Goal: Transaction & Acquisition: Book appointment/travel/reservation

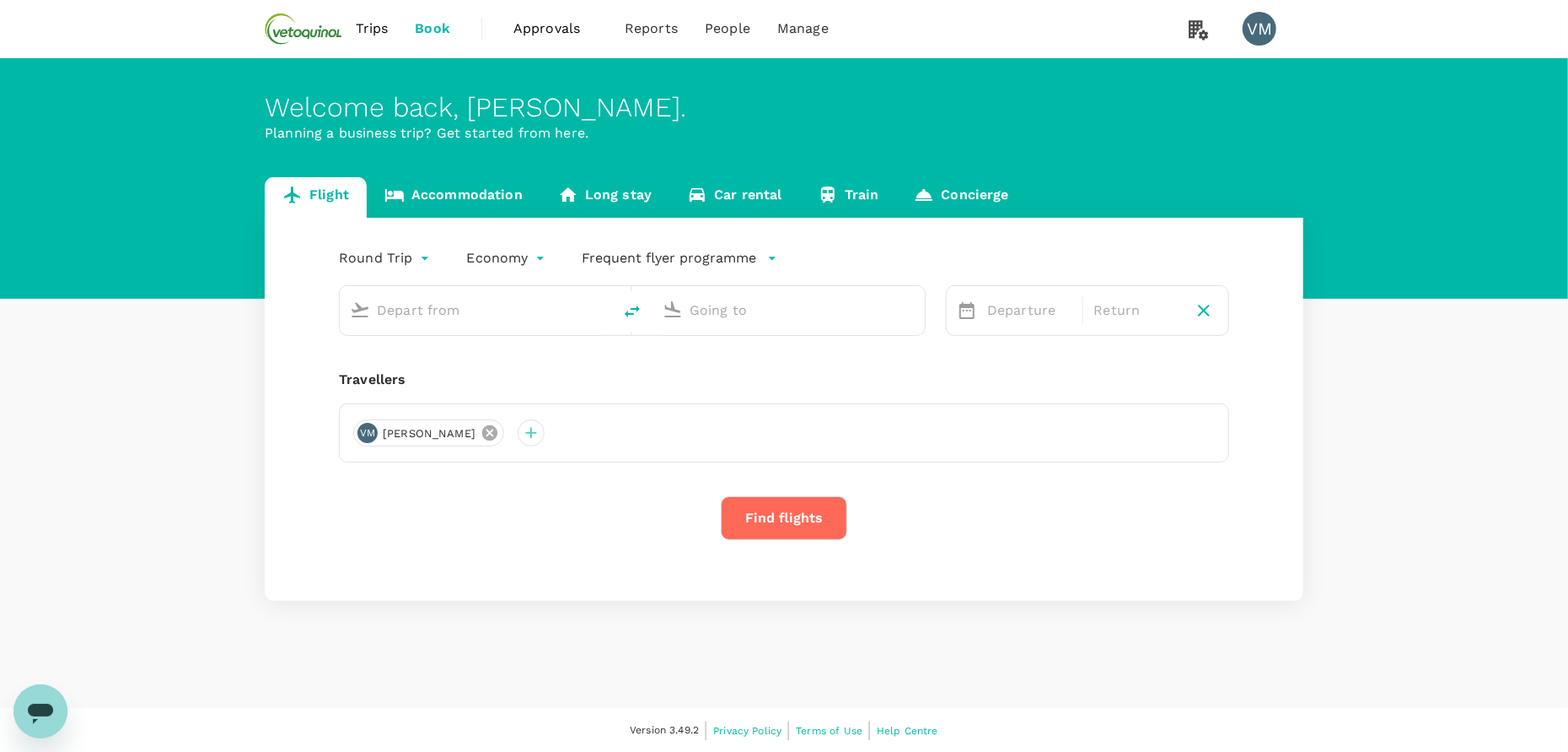
click at [482, 433] on icon at bounding box center [489, 433] width 15 height 15
click at [361, 428] on div at bounding box center [366, 433] width 27 height 27
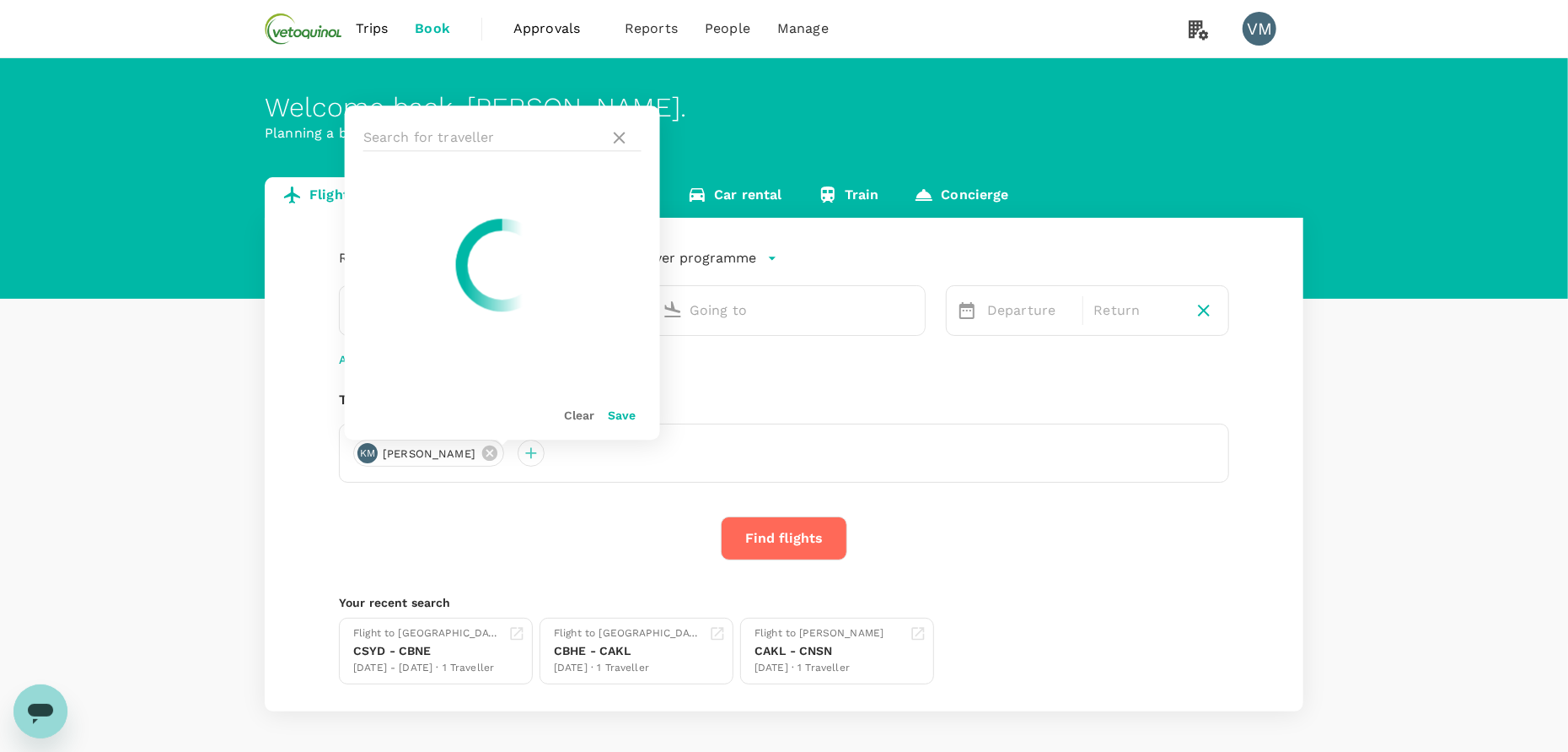
type input "Sydney, Australia (any)"
type input "Brisbane, Australia (any)"
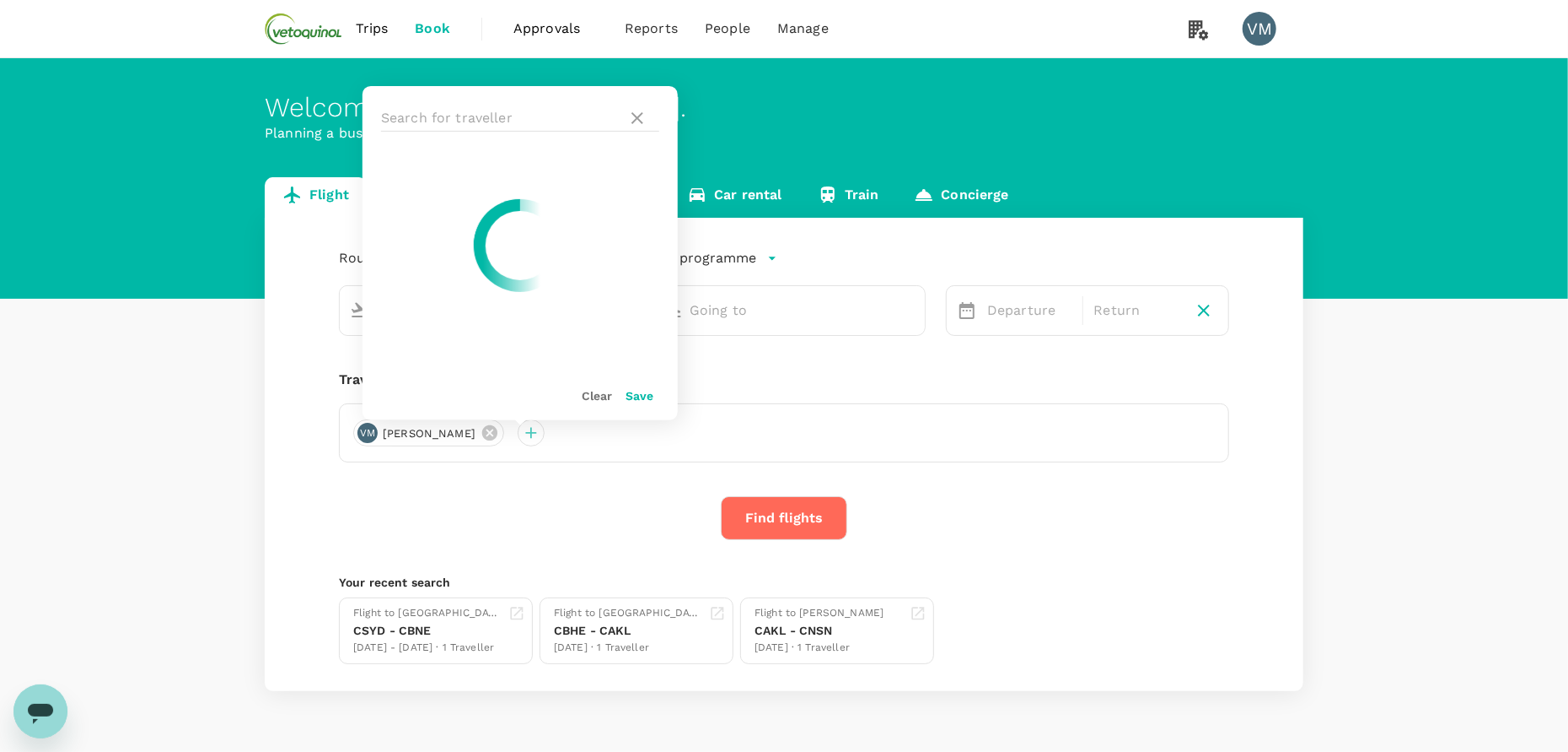
type input "Sydney, Australia (any)"
type input "Brisbane, Australia (any)"
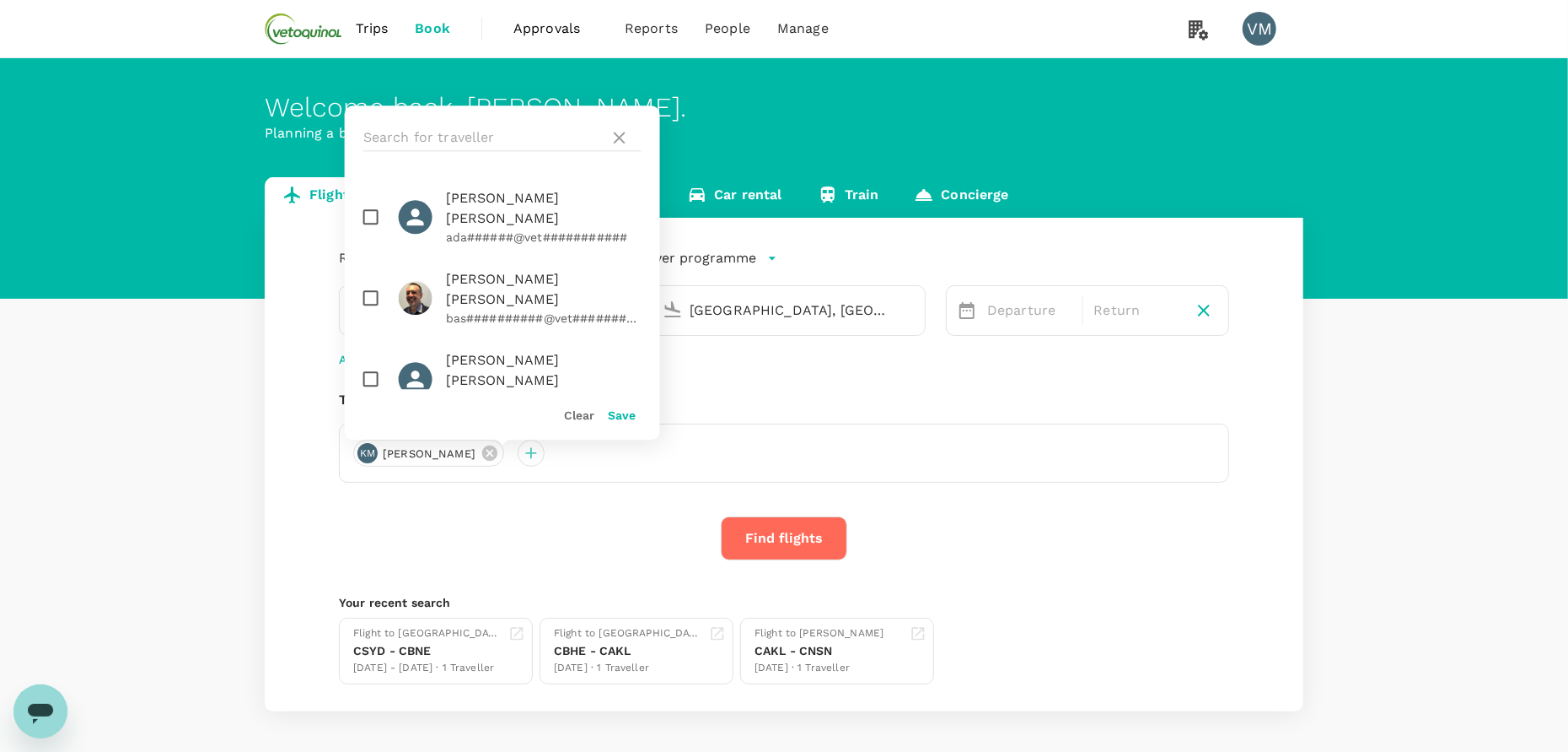
click at [371, 361] on input "checkbox" at bounding box center [371, 379] width 36 height 36
checkbox input "true"
click at [621, 415] on button "Save" at bounding box center [621, 415] width 28 height 13
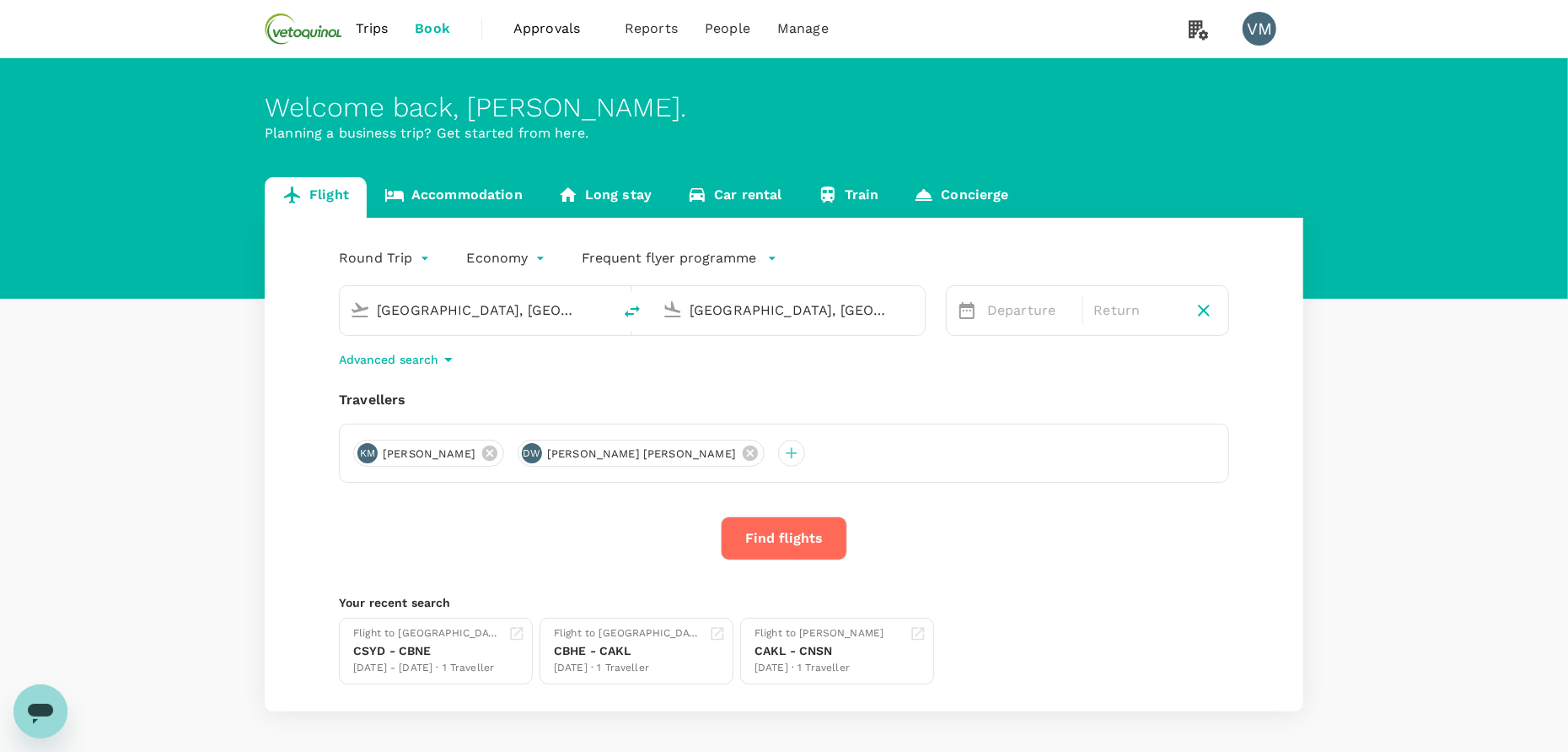
click at [445, 455] on span "Kim Mouret" at bounding box center [429, 453] width 113 height 17
click at [482, 453] on icon at bounding box center [489, 452] width 15 height 15
click at [475, 185] on link "Accommodation" at bounding box center [453, 197] width 173 height 40
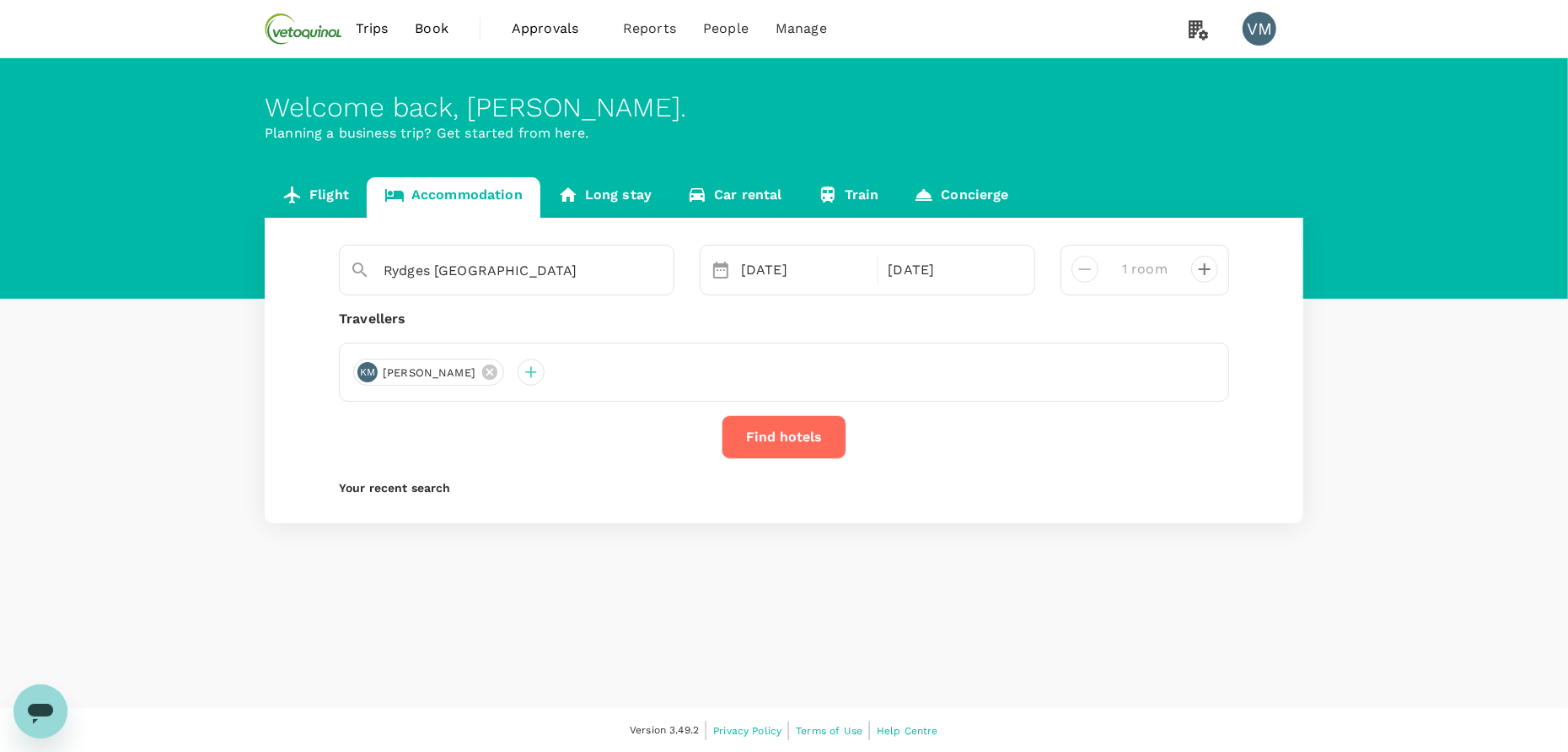
click at [478, 366] on div "KM Kim Mouret" at bounding box center [784, 372] width 890 height 59
click at [518, 378] on div at bounding box center [531, 372] width 27 height 27
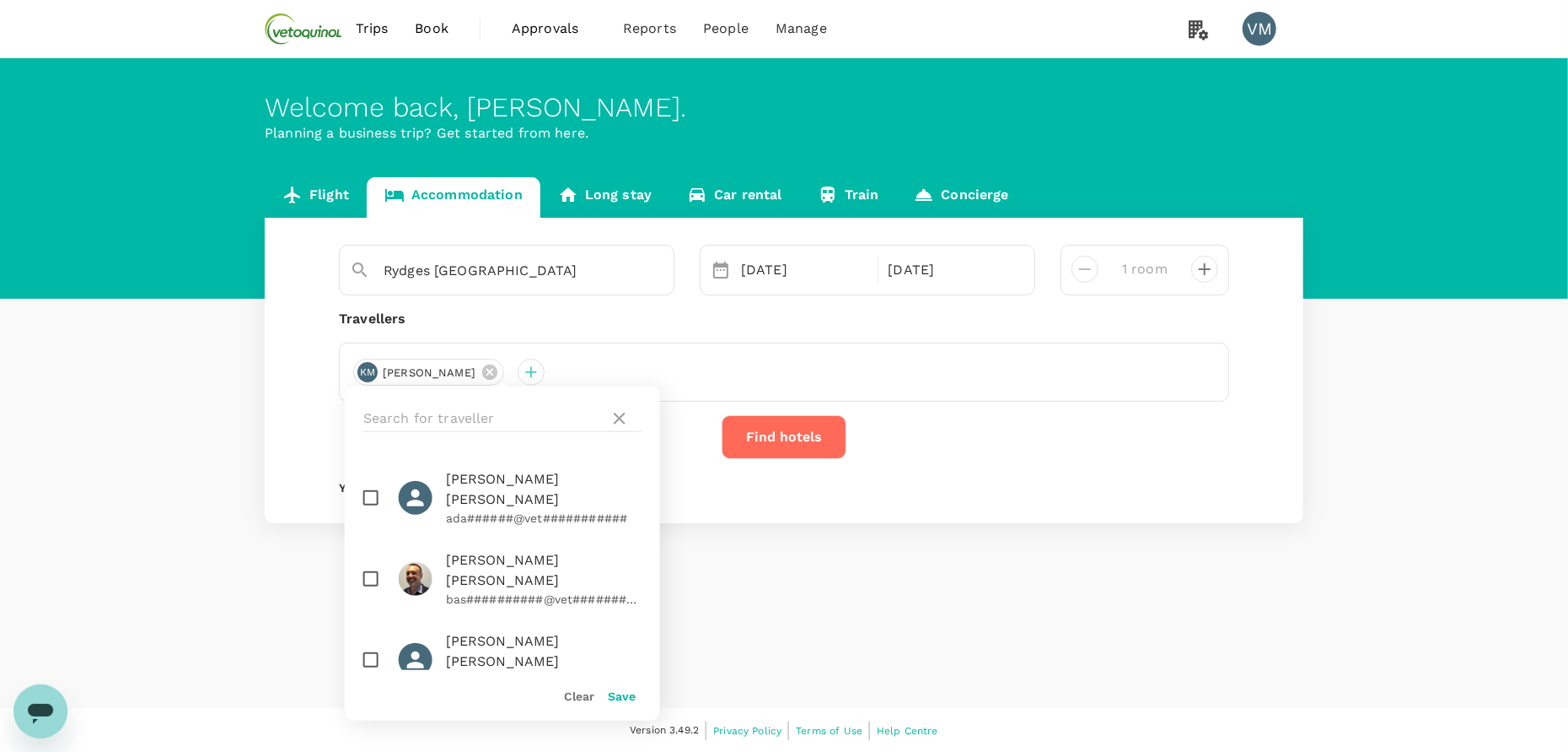
click at [367, 642] on input "checkbox" at bounding box center [371, 659] width 36 height 36
checkbox input "true"
click at [626, 698] on button "Save" at bounding box center [621, 695] width 28 height 13
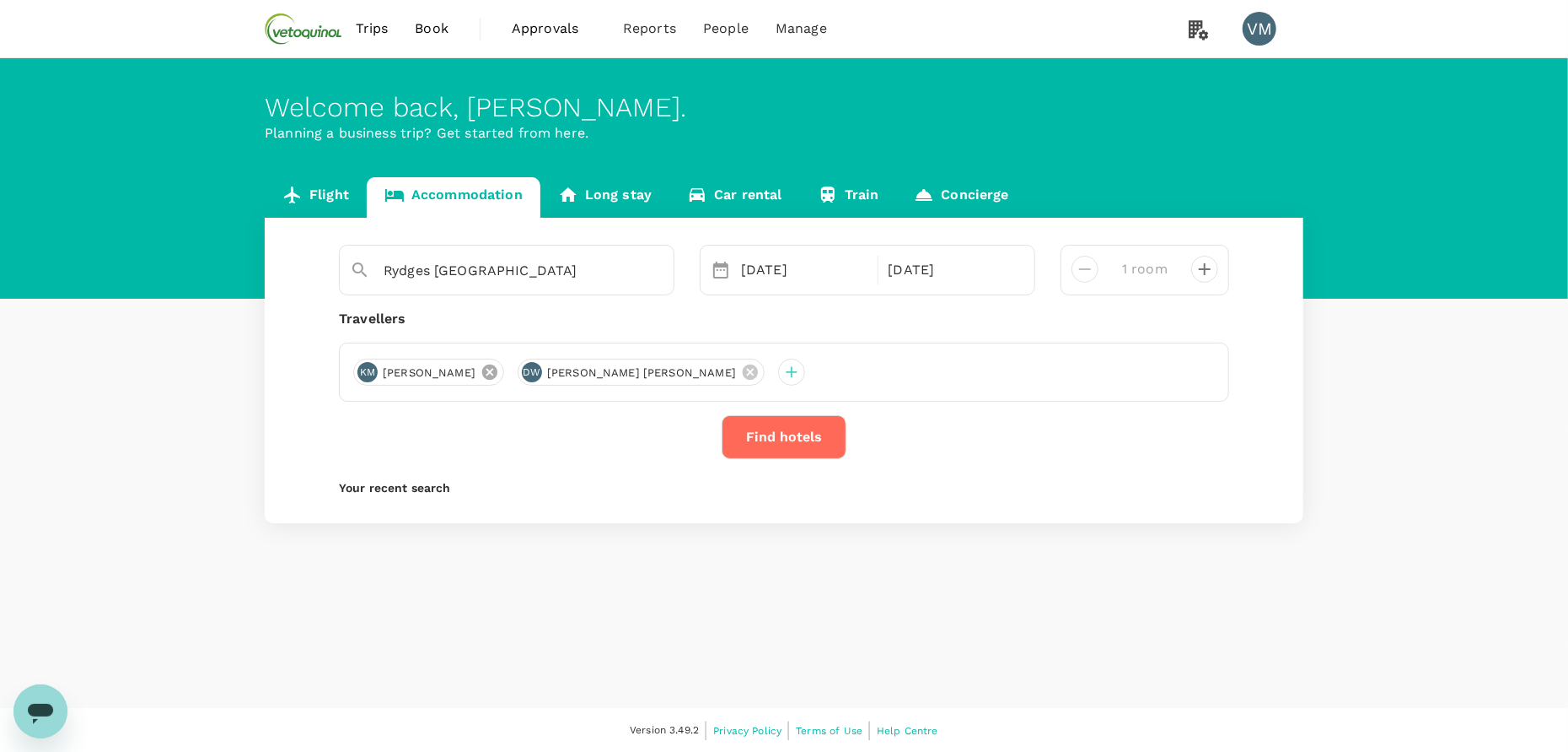
click at [482, 368] on icon at bounding box center [489, 371] width 15 height 15
click at [787, 275] on div "30 Sep" at bounding box center [804, 270] width 140 height 34
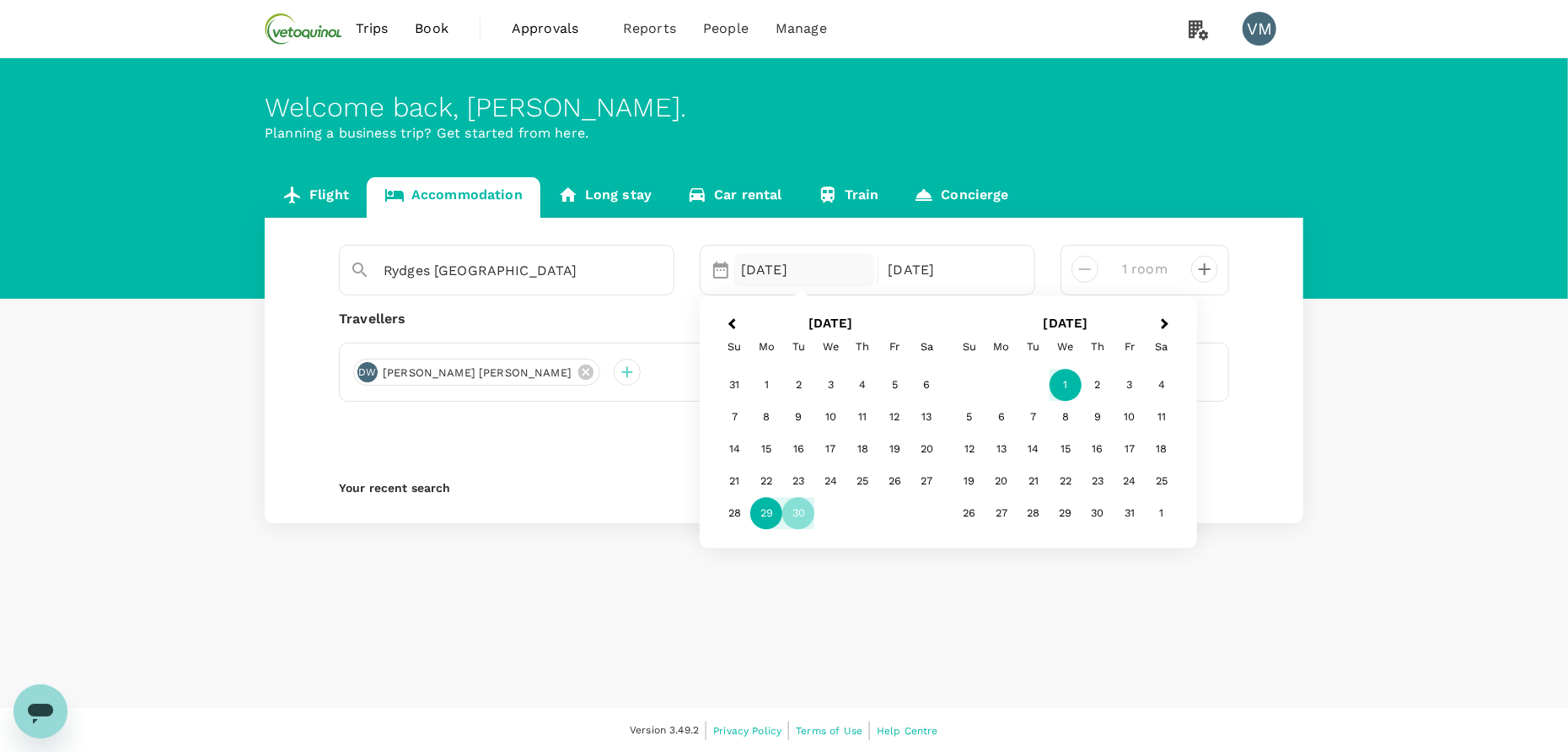
click at [753, 504] on div "29" at bounding box center [767, 513] width 32 height 32
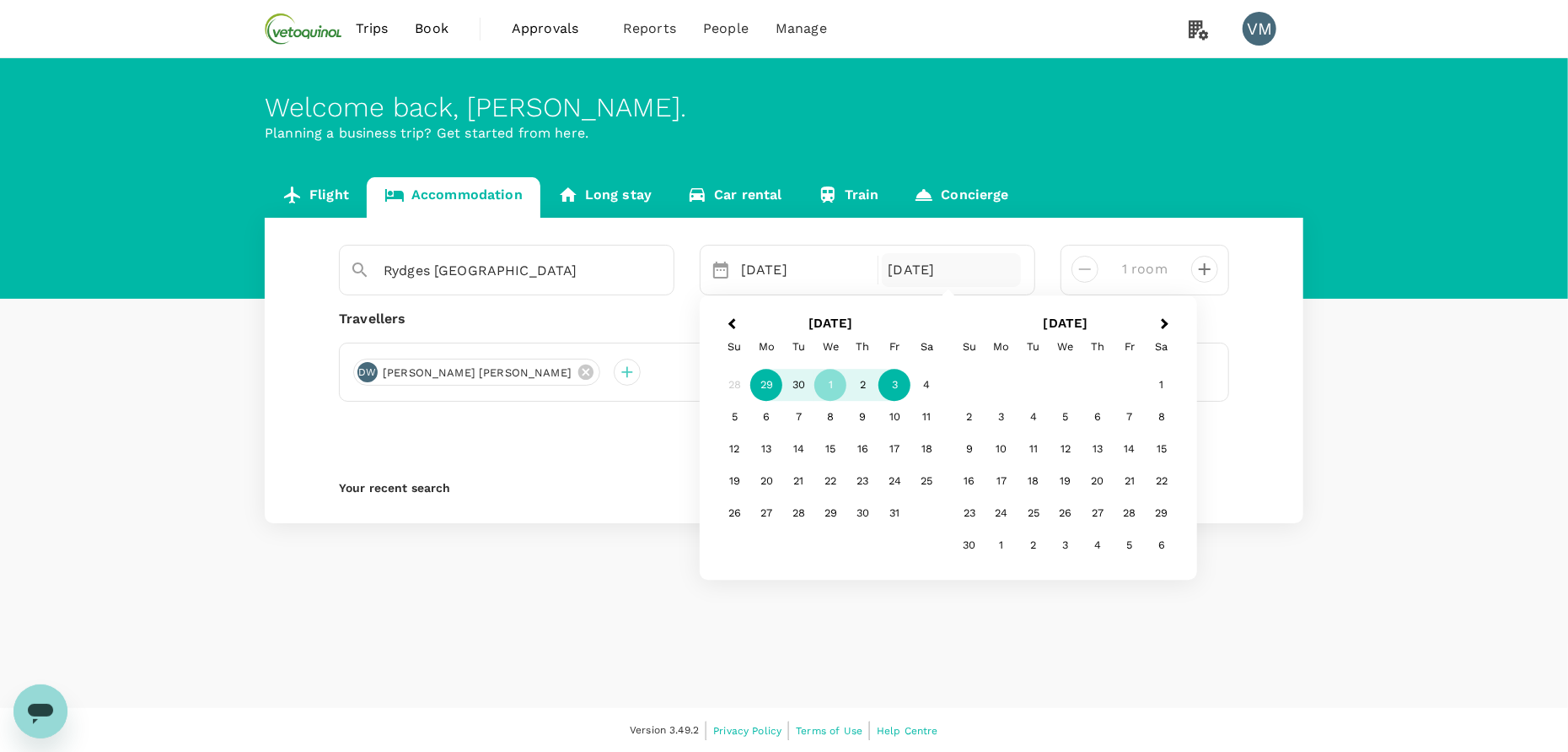
click at [889, 384] on div "3" at bounding box center [895, 384] width 32 height 32
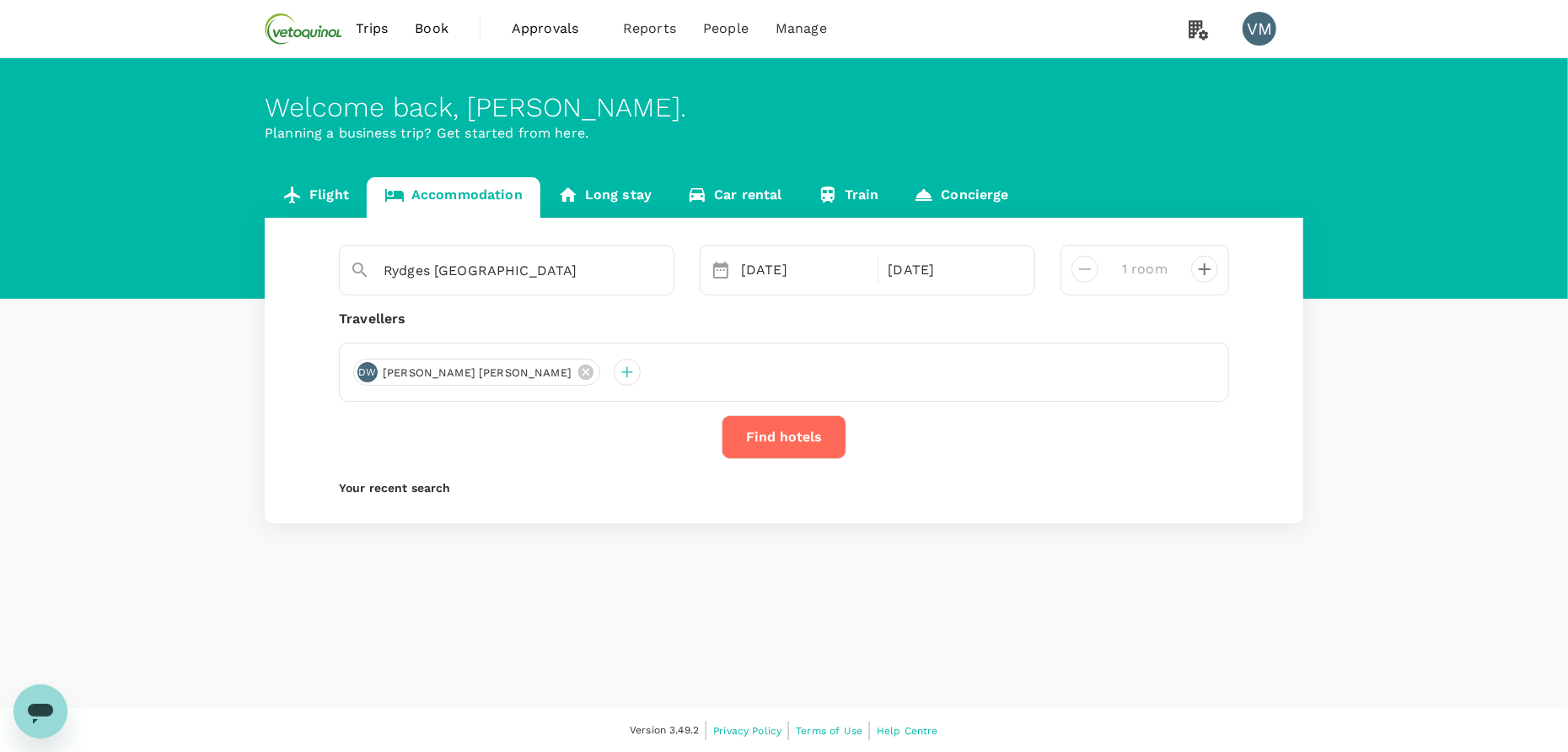
click at [777, 437] on button "Find hotels" at bounding box center [784, 436] width 125 height 44
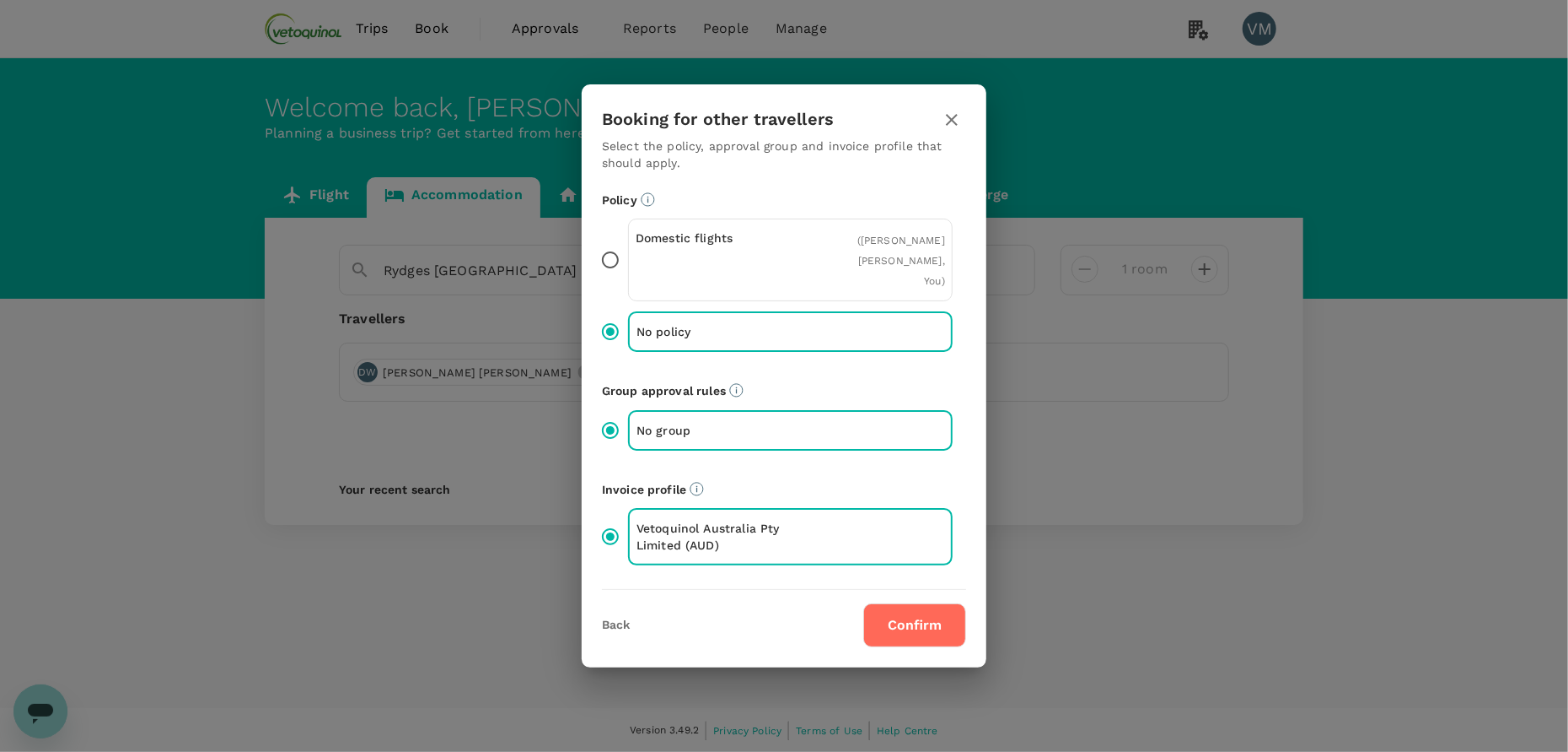
click at [890, 603] on button "Confirm" at bounding box center [915, 625] width 103 height 44
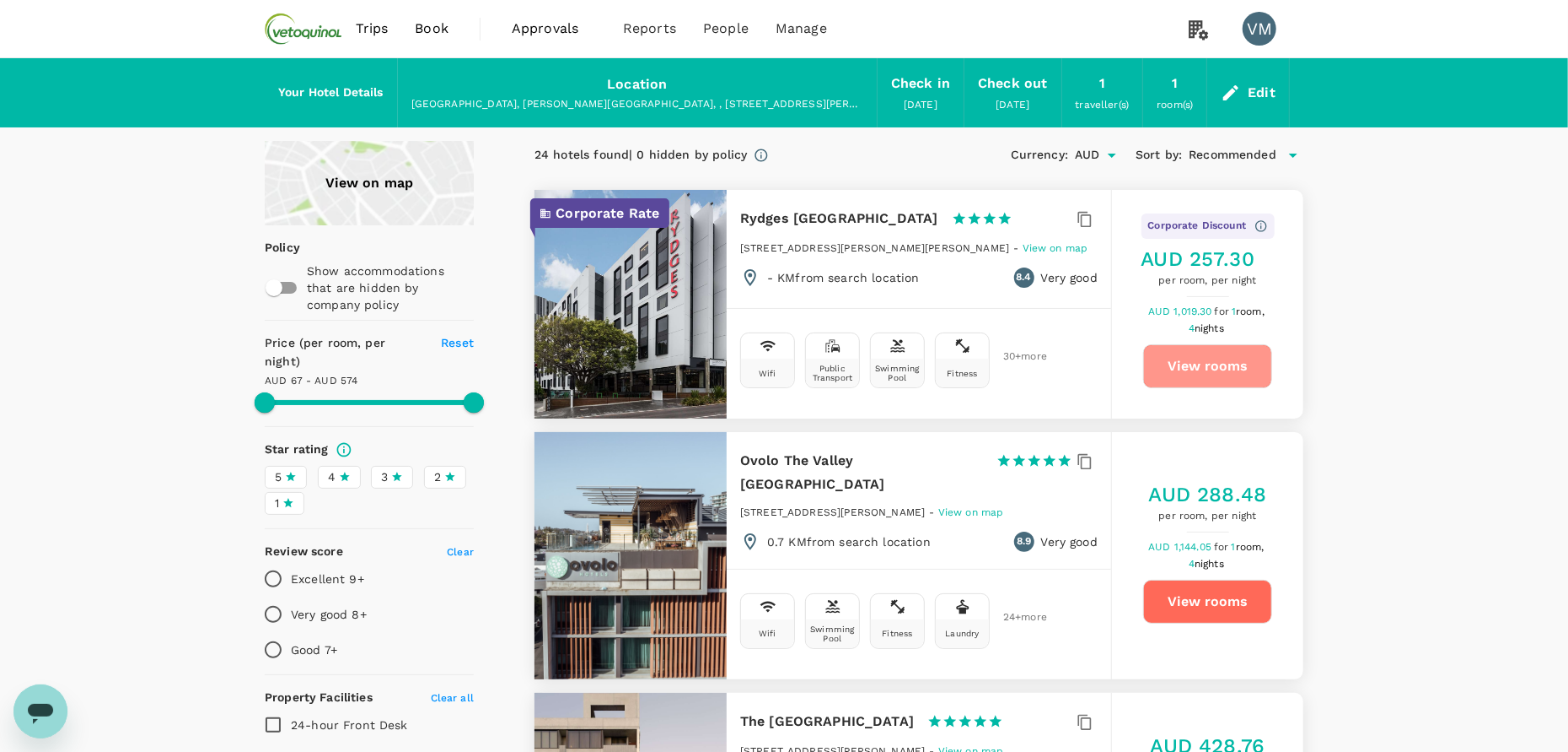
click at [1216, 353] on button "View rooms" at bounding box center [1207, 366] width 129 height 44
type input "574.04"
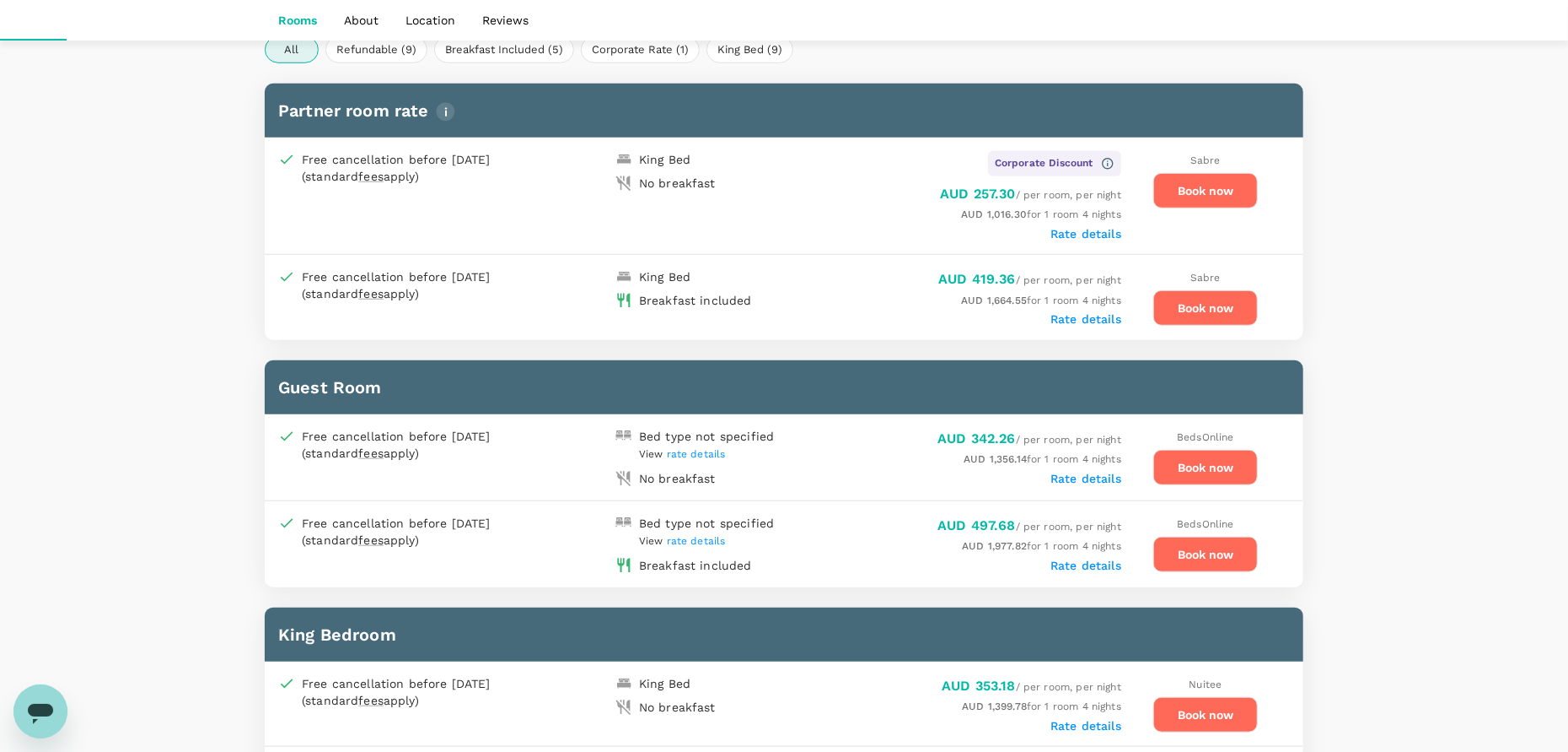
scroll to position [844, 0]
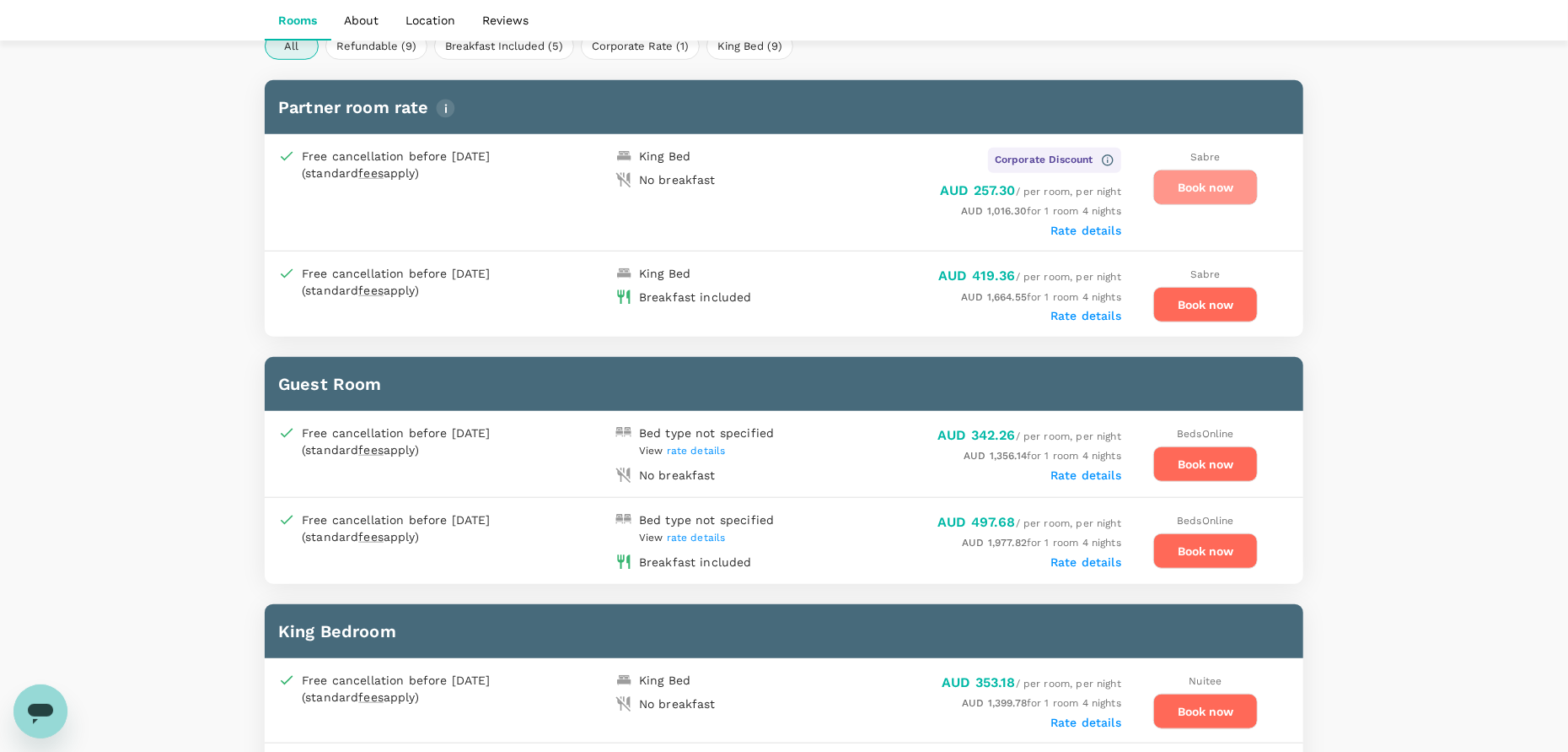
click at [1213, 188] on button "Book now" at bounding box center [1206, 188] width 105 height 36
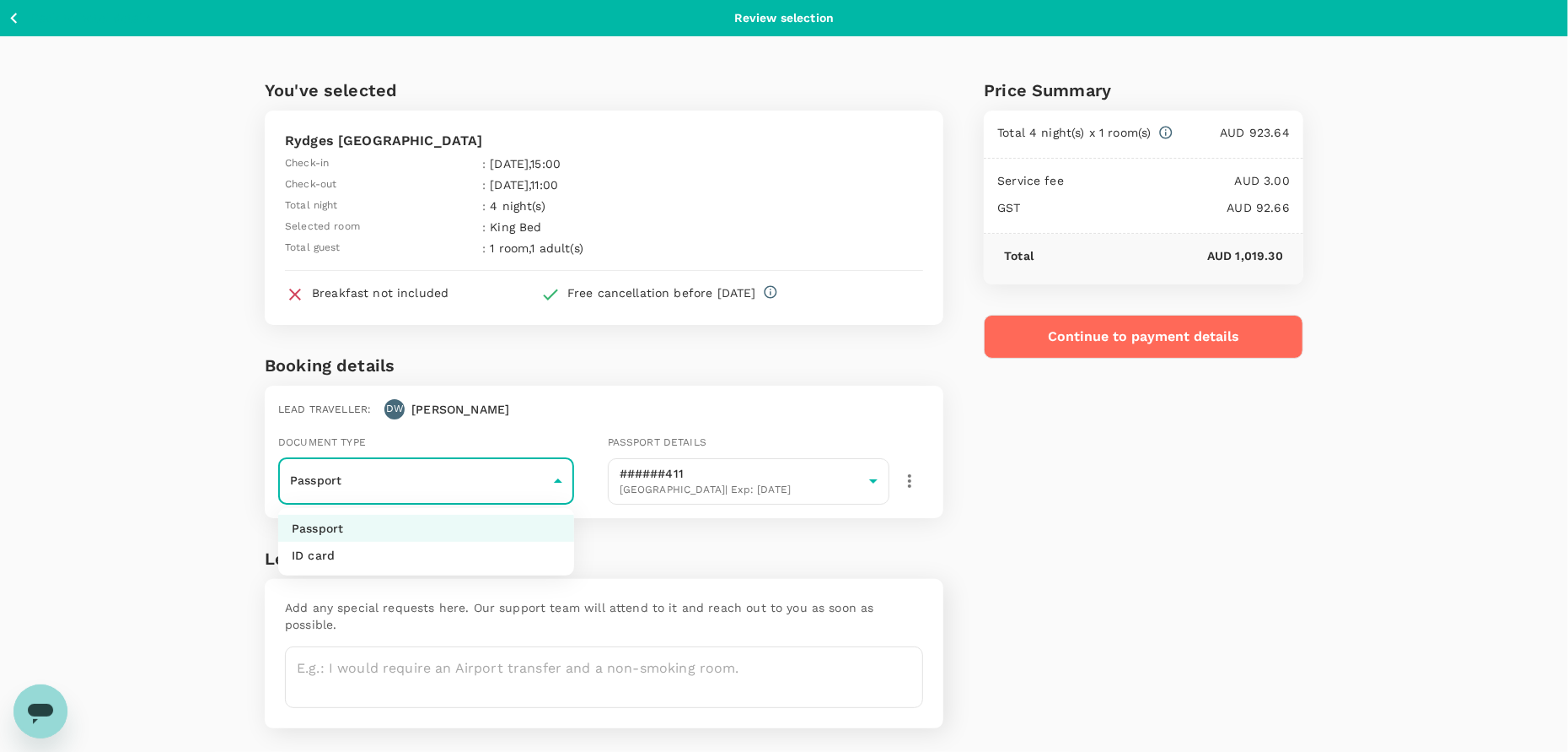
click at [469, 470] on body "Back to hotel details Review selection You've selected Rydges [GEOGRAPHIC_DATA]…" at bounding box center [784, 400] width 1568 height 801
click at [469, 470] on div at bounding box center [784, 376] width 1568 height 752
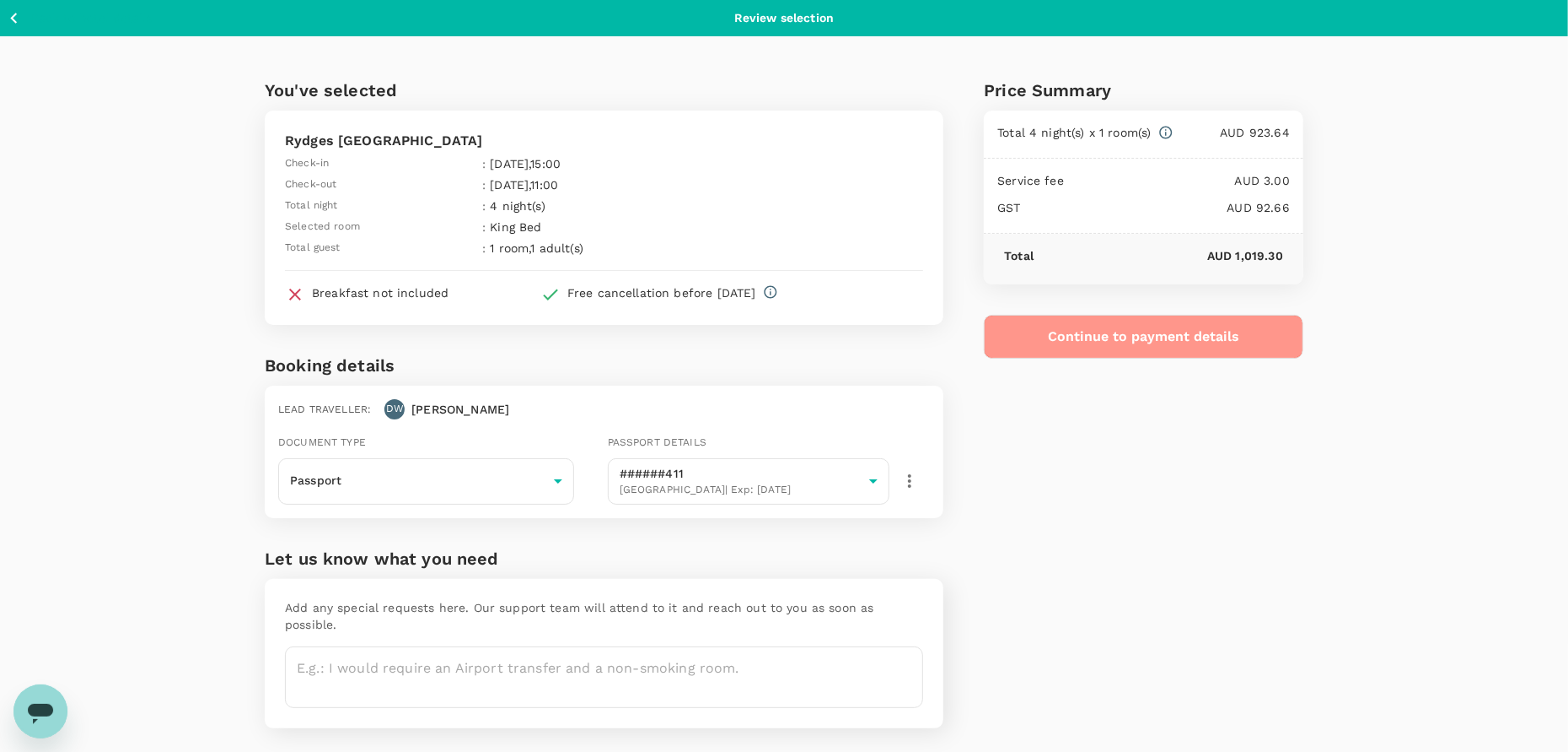
click at [1170, 348] on button "Continue to payment details" at bounding box center [1143, 336] width 319 height 44
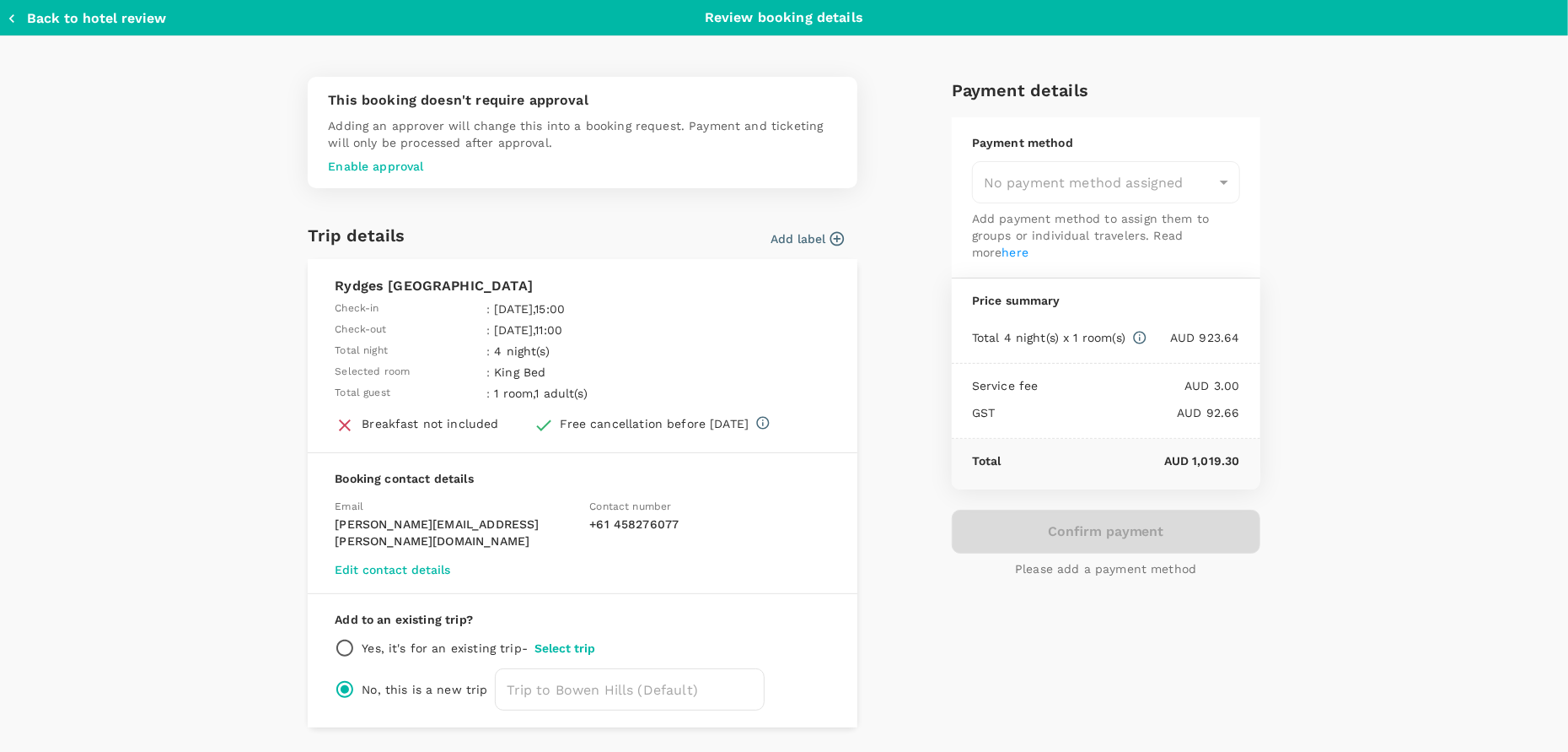
type input "9f80d78f-fe66-49a2-88cd-fab6e087b275"
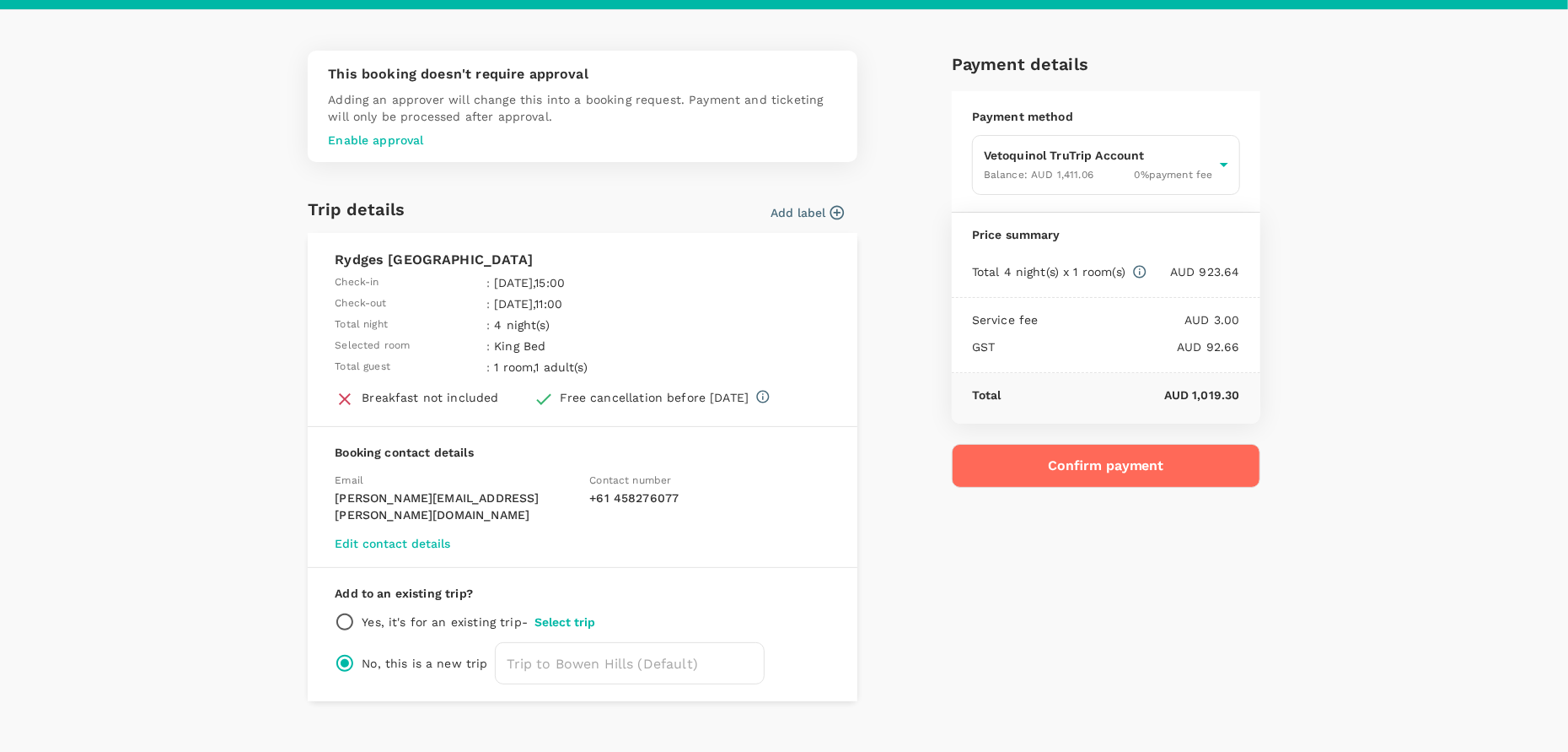
scroll to position [35, 0]
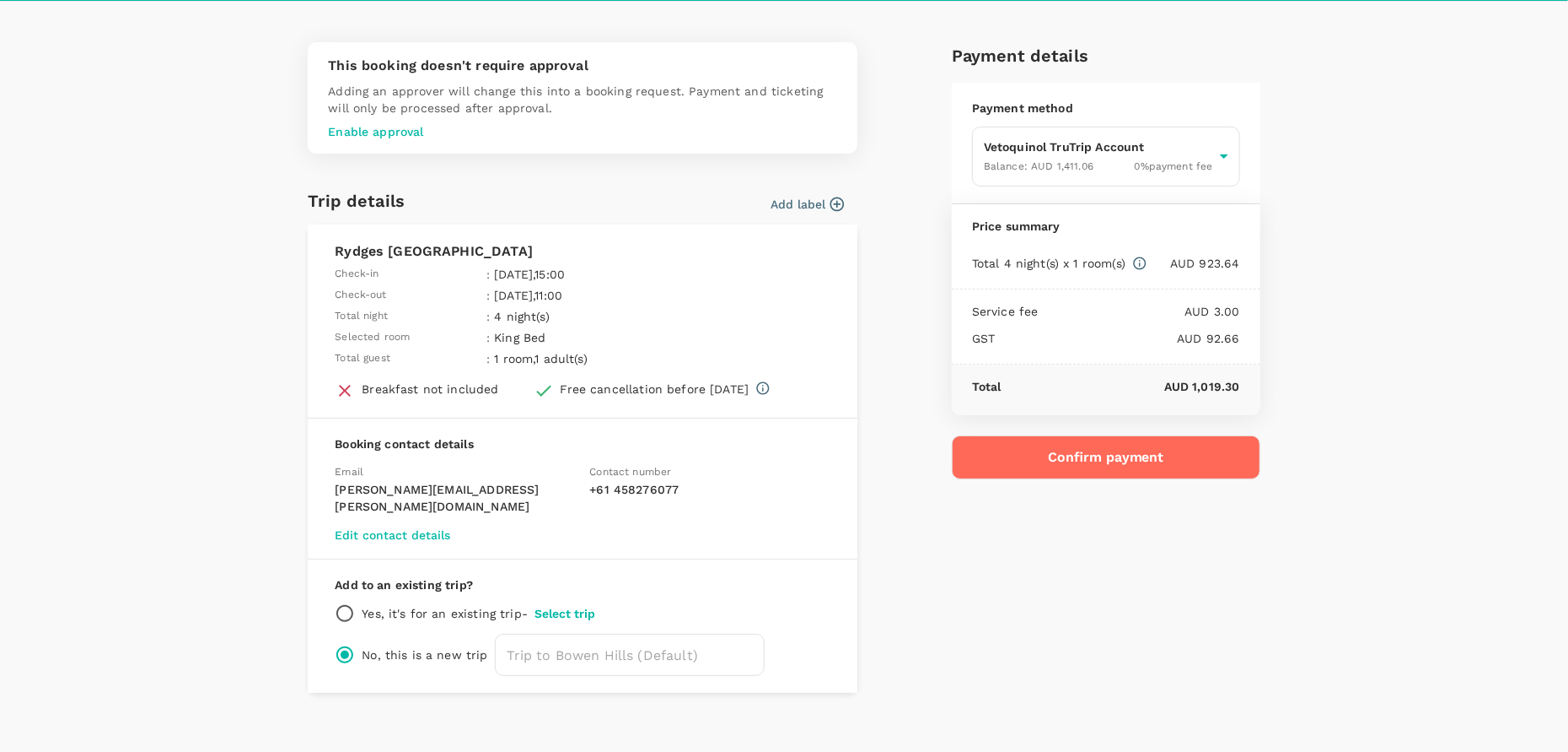
click at [356, 603] on div "Yes, it's for an existing trip - Select trip" at bounding box center [582, 613] width 495 height 20
click at [348, 603] on input "radio" at bounding box center [344, 613] width 20 height 20
radio input "true"
radio input "false"
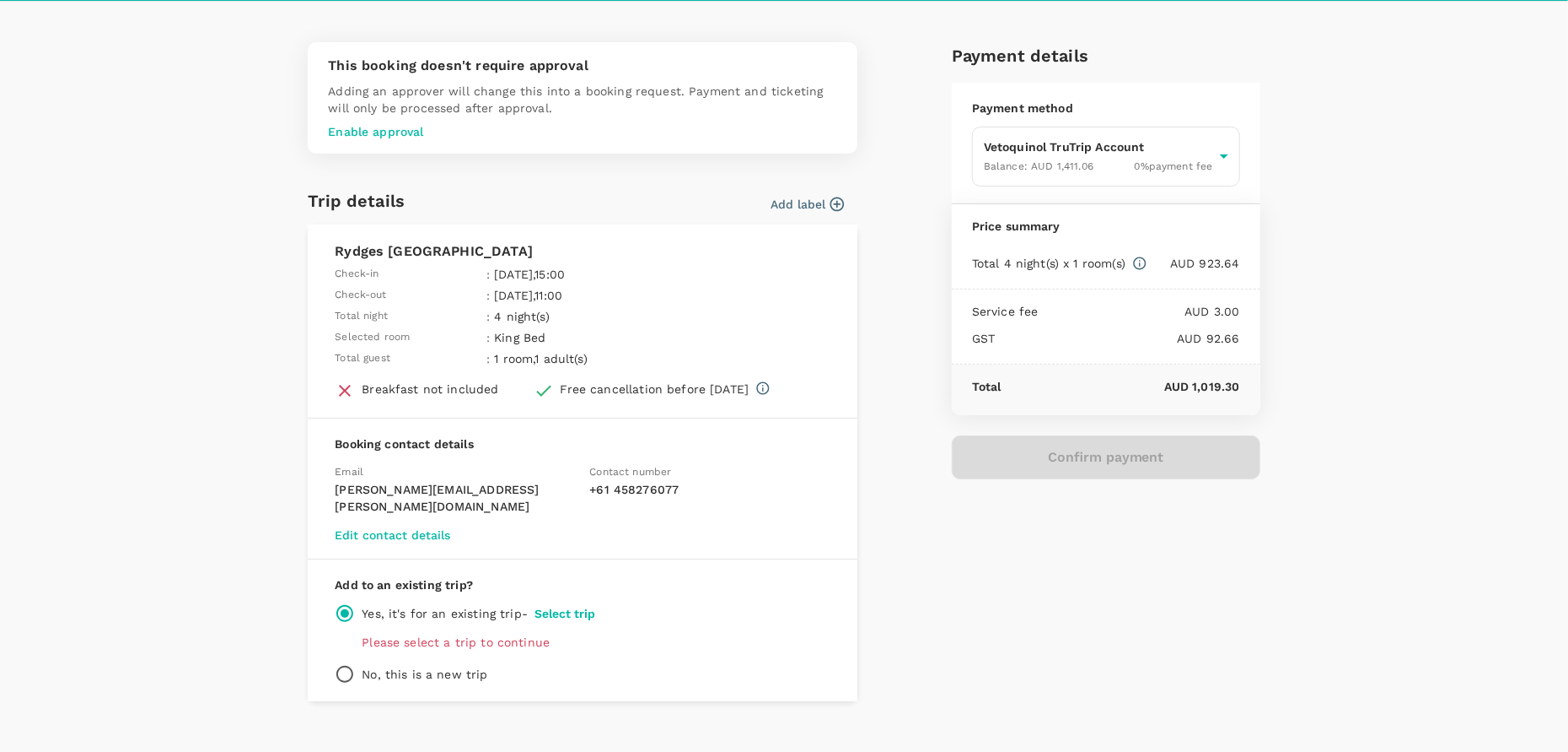
click at [563, 607] on button "Select trip" at bounding box center [565, 613] width 60 height 13
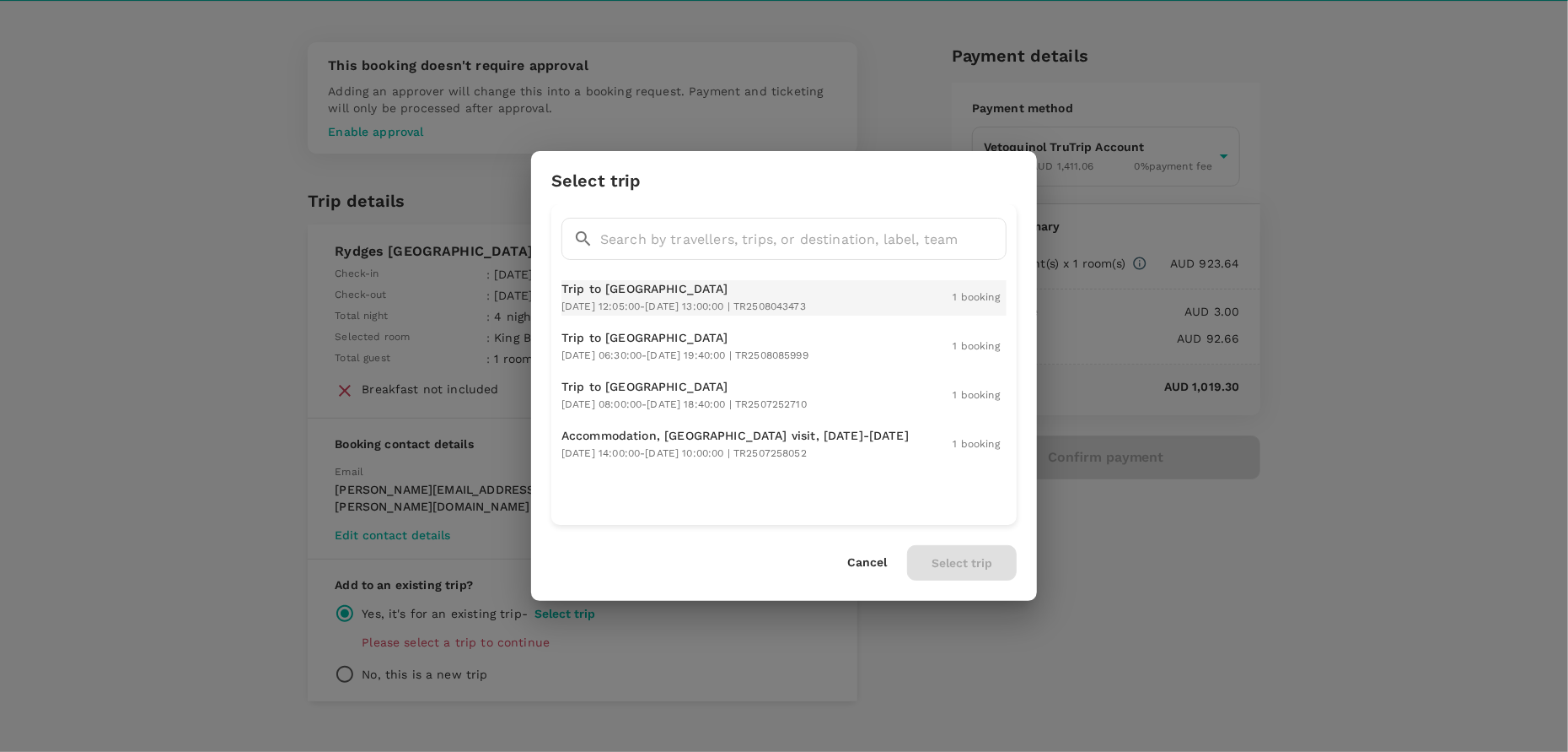
click at [607, 295] on p "Trip to [GEOGRAPHIC_DATA]" at bounding box center [683, 288] width 245 height 17
click at [993, 558] on button "Select trip" at bounding box center [961, 562] width 109 height 36
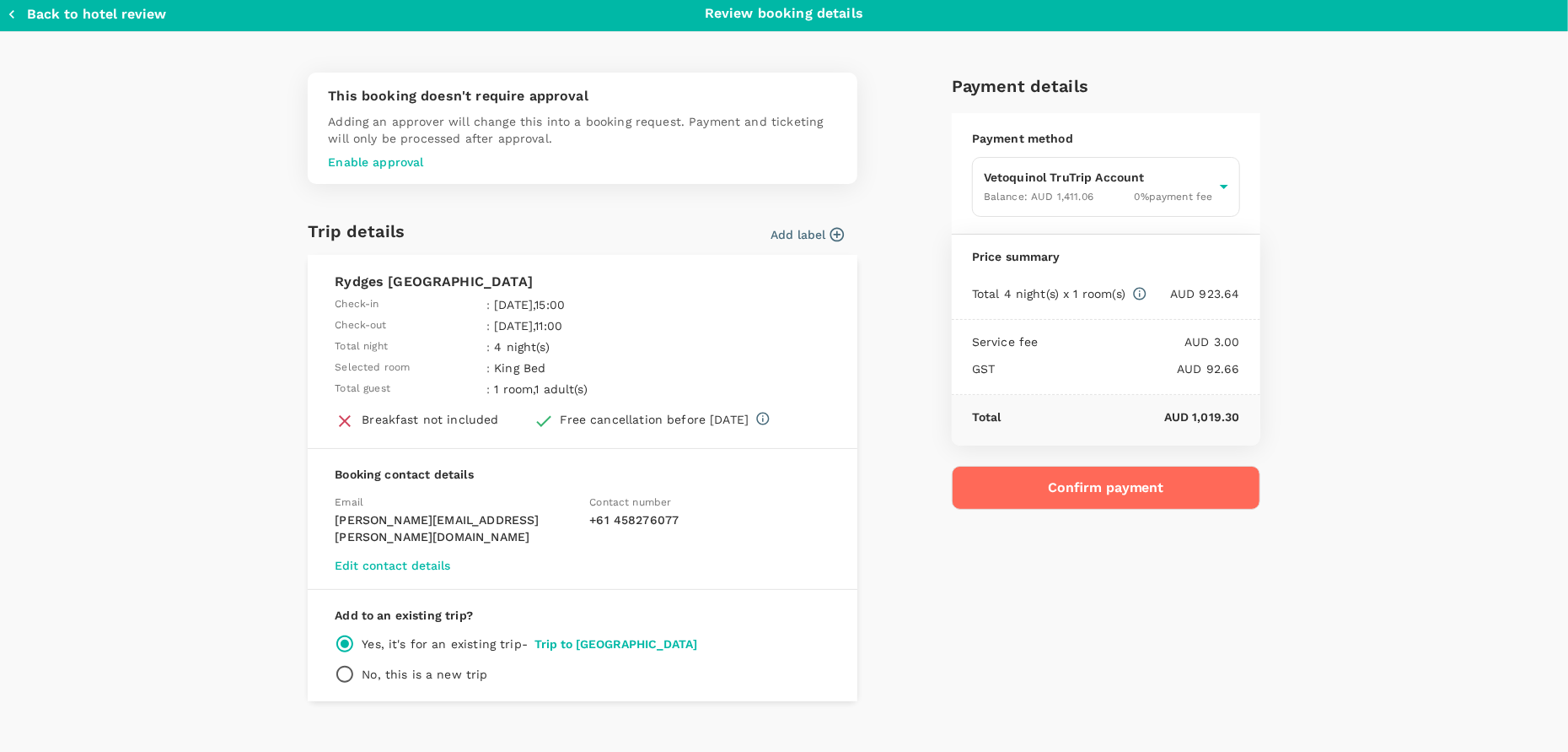
scroll to position [0, 0]
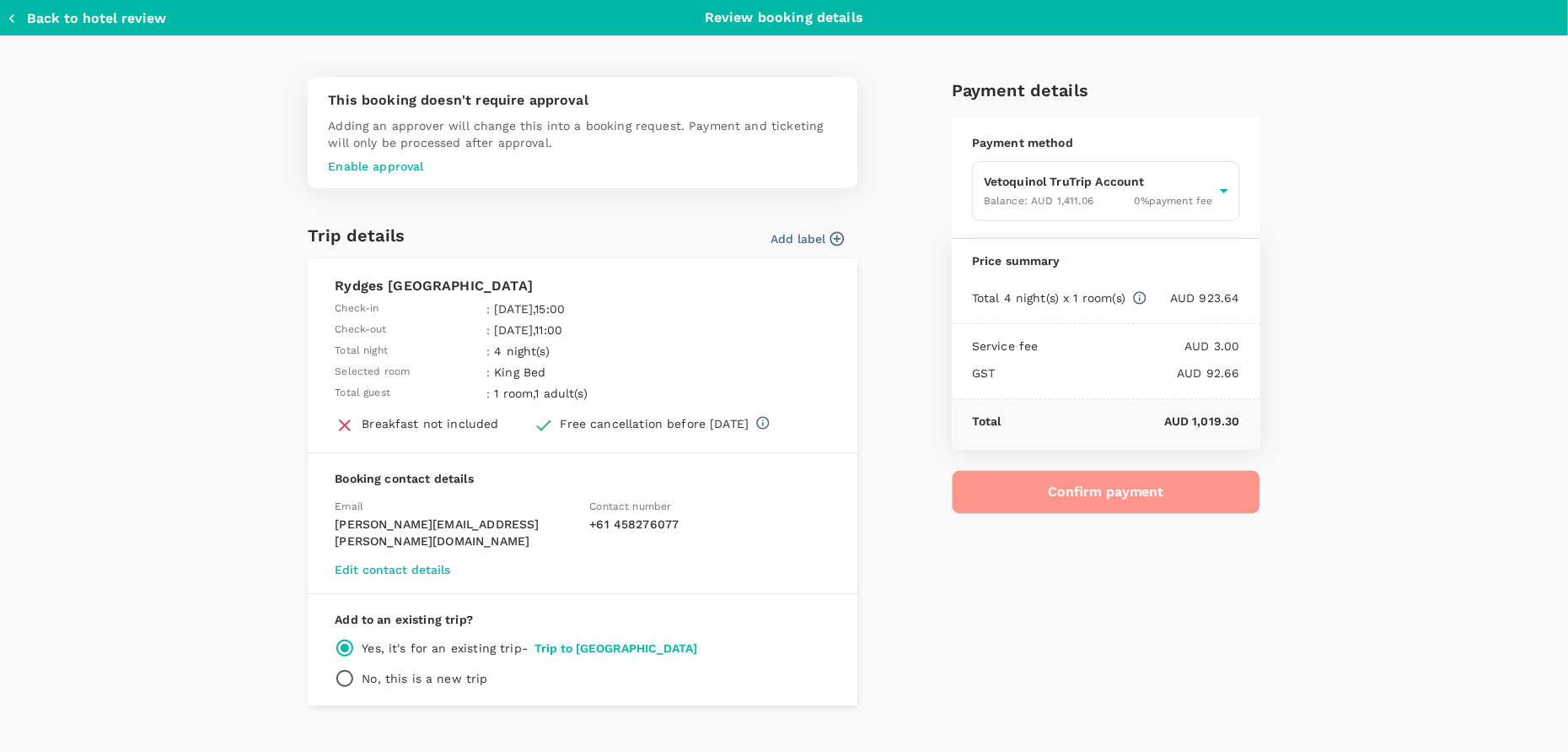
click at [1106, 502] on button "Confirm payment" at bounding box center [1106, 491] width 309 height 44
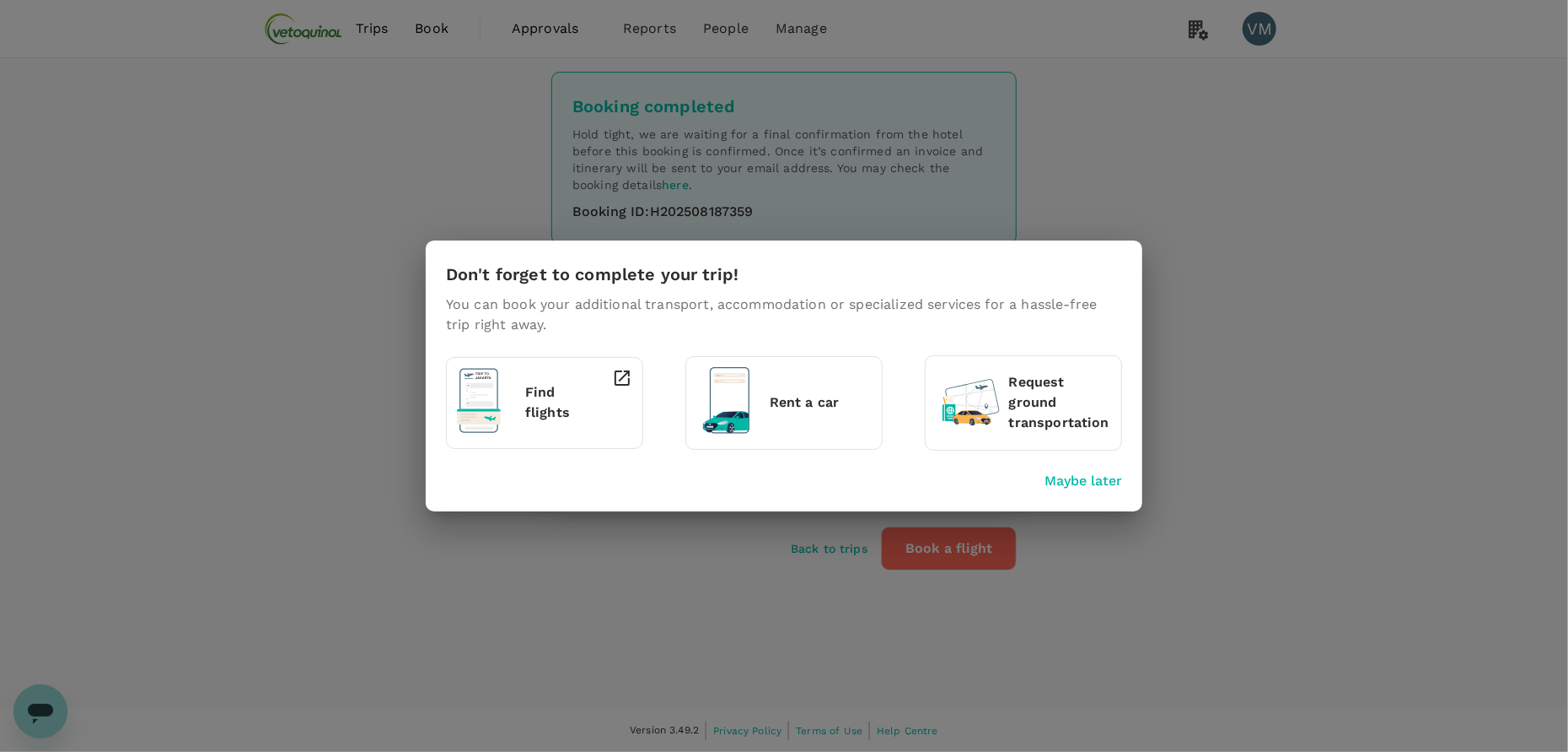
click at [1096, 477] on p "Maybe later" at bounding box center [1082, 481] width 77 height 20
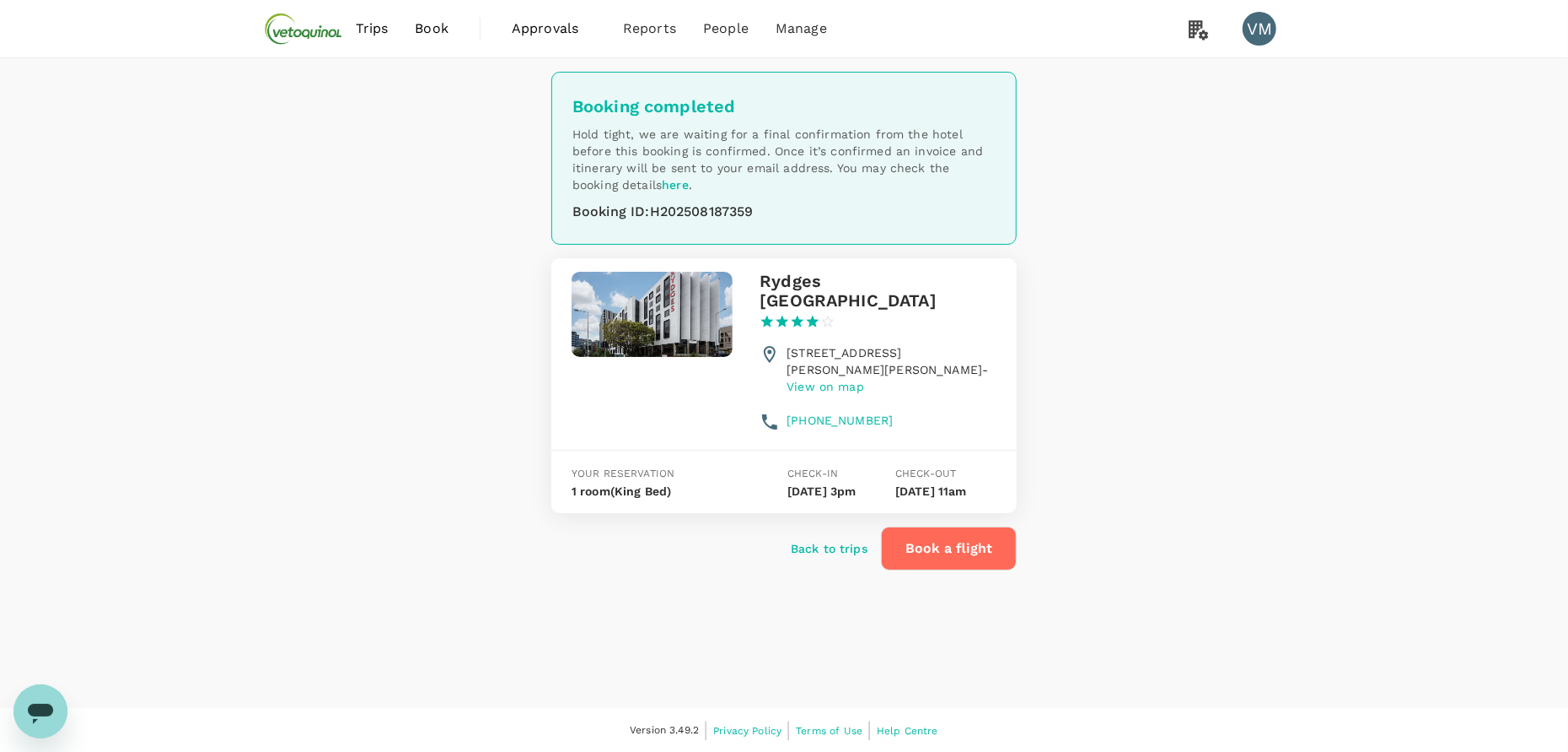
click at [805, 526] on div "Back to trips" at bounding box center [822, 541] width 90 height 30
click at [810, 540] on p "Back to trips" at bounding box center [829, 548] width 76 height 17
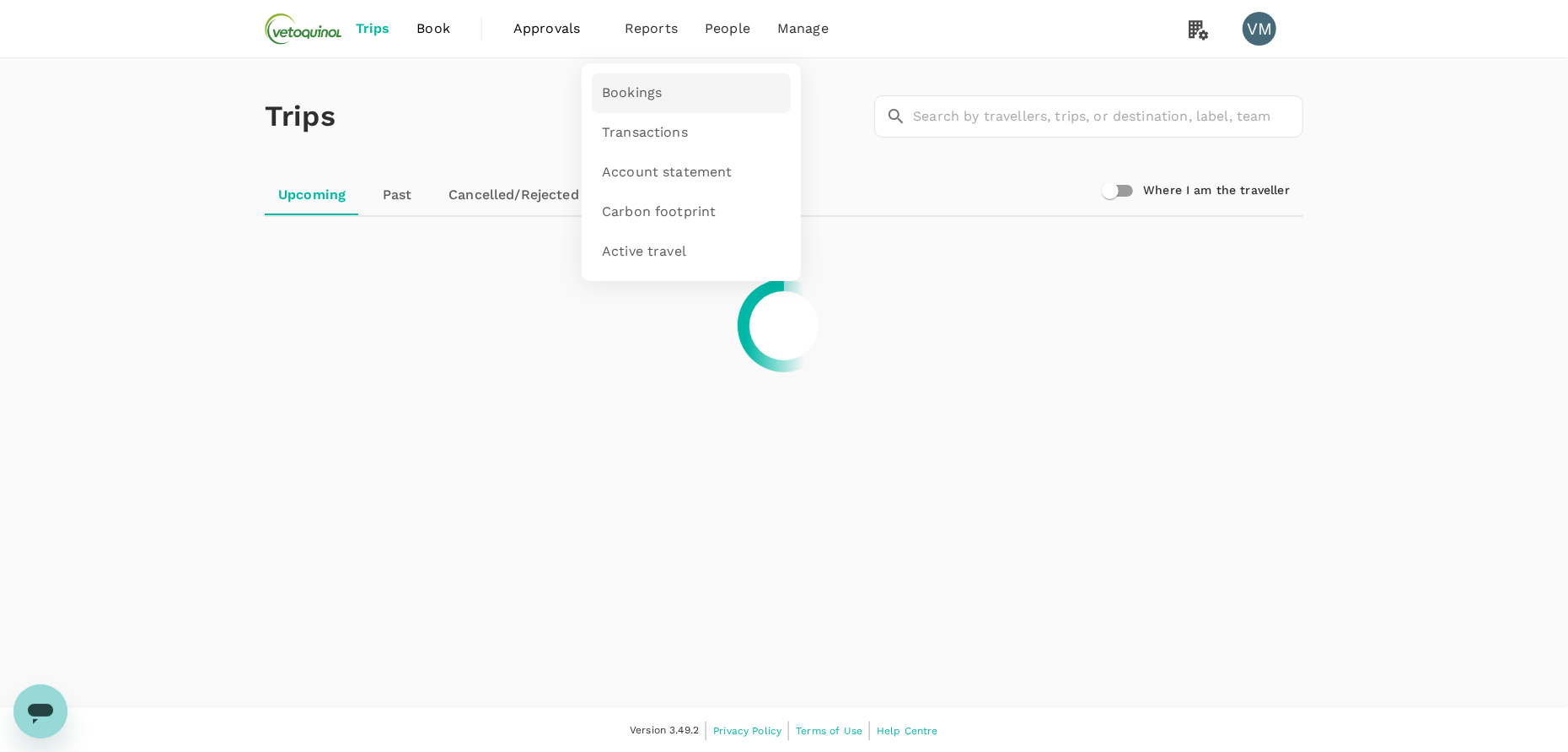
click at [626, 103] on link "Bookings" at bounding box center [691, 93] width 199 height 40
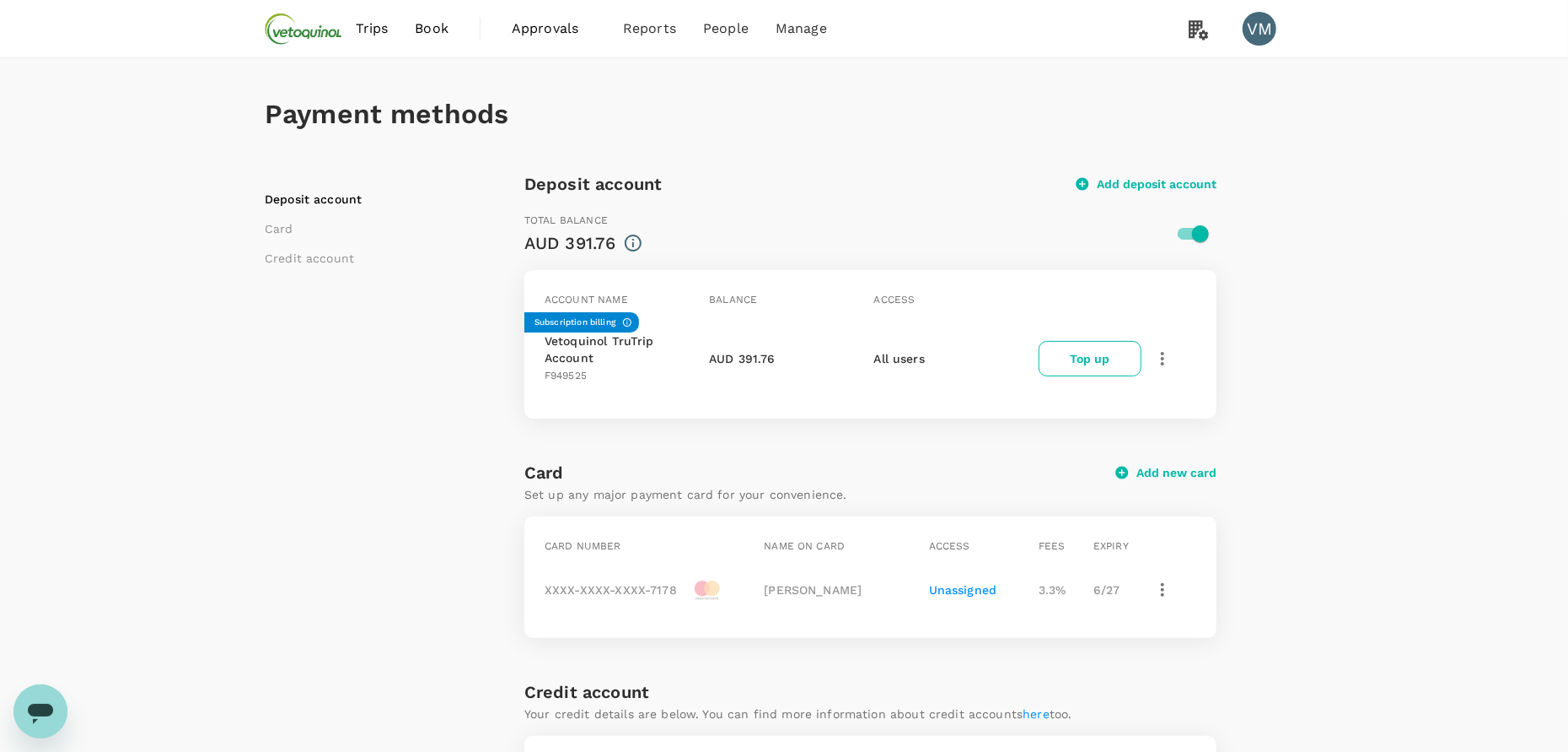
click at [366, 26] on span "Trips" at bounding box center [372, 28] width 33 height 20
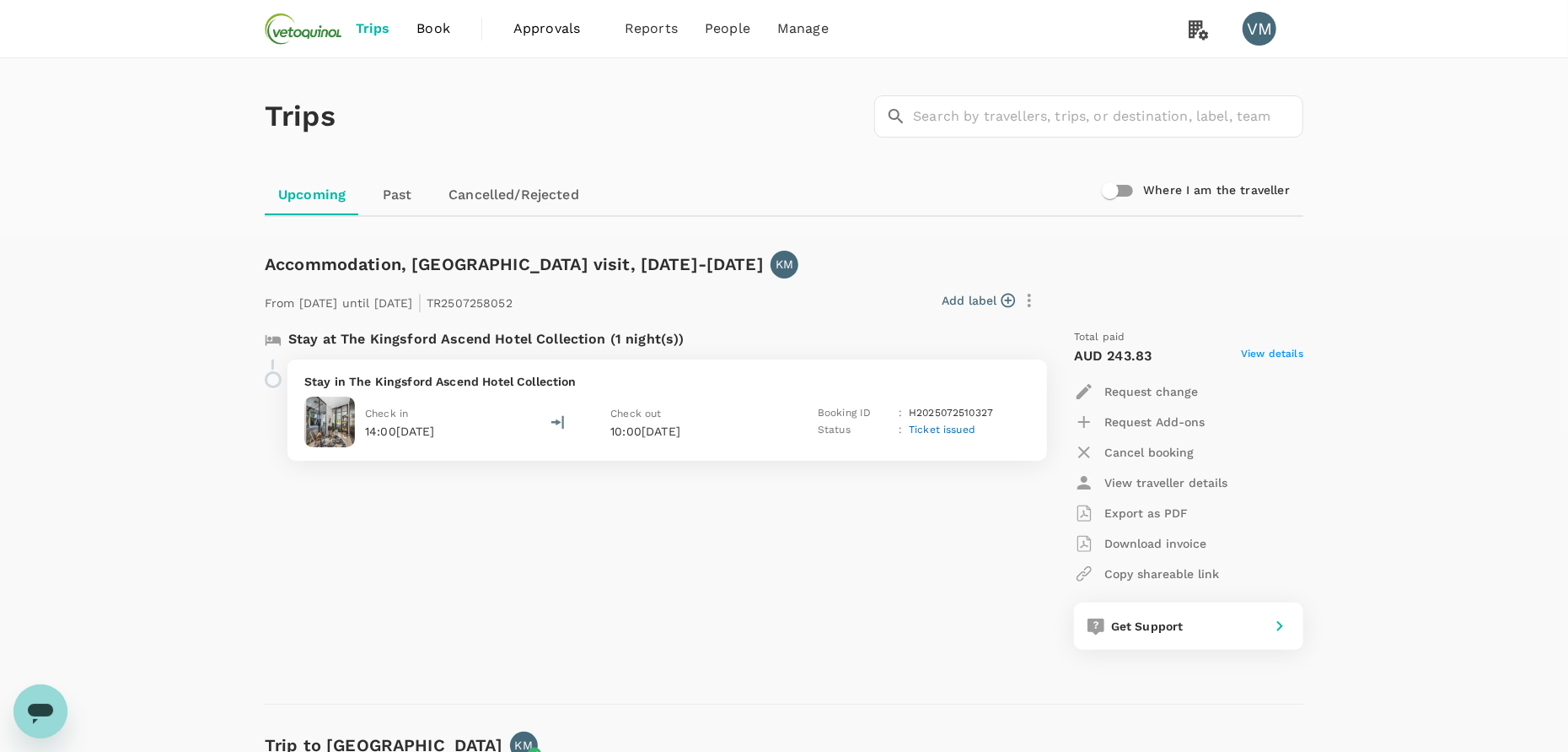
click at [1509, 214] on div "Trips ​ ​ Upcoming Past Cancelled/Rejected Where I am the traveller" at bounding box center [784, 147] width 1568 height 179
